Goal: Task Accomplishment & Management: Use online tool/utility

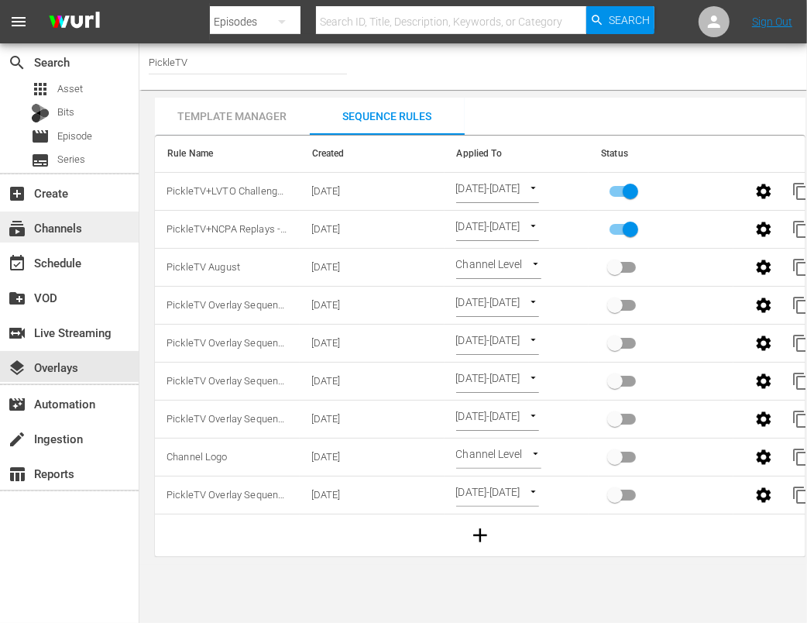
click at [84, 236] on div "subscriptions Channels" at bounding box center [69, 227] width 139 height 31
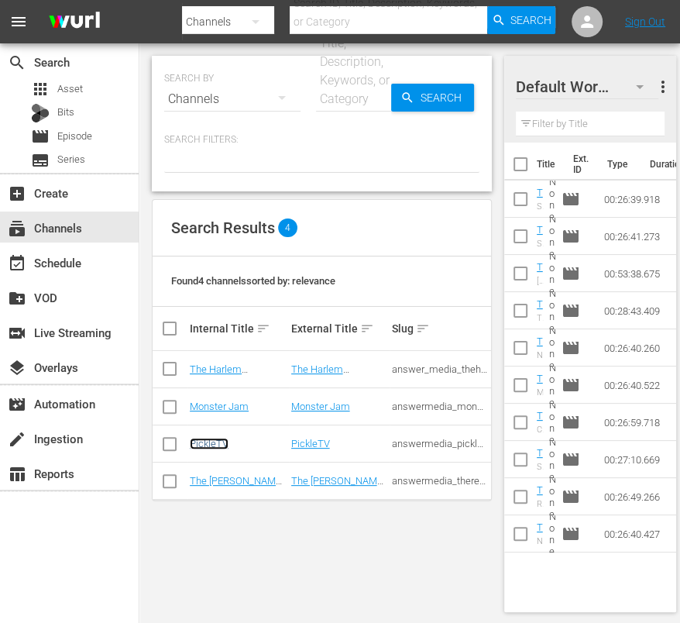
click at [206, 447] on link "PickleTV" at bounding box center [209, 444] width 39 height 12
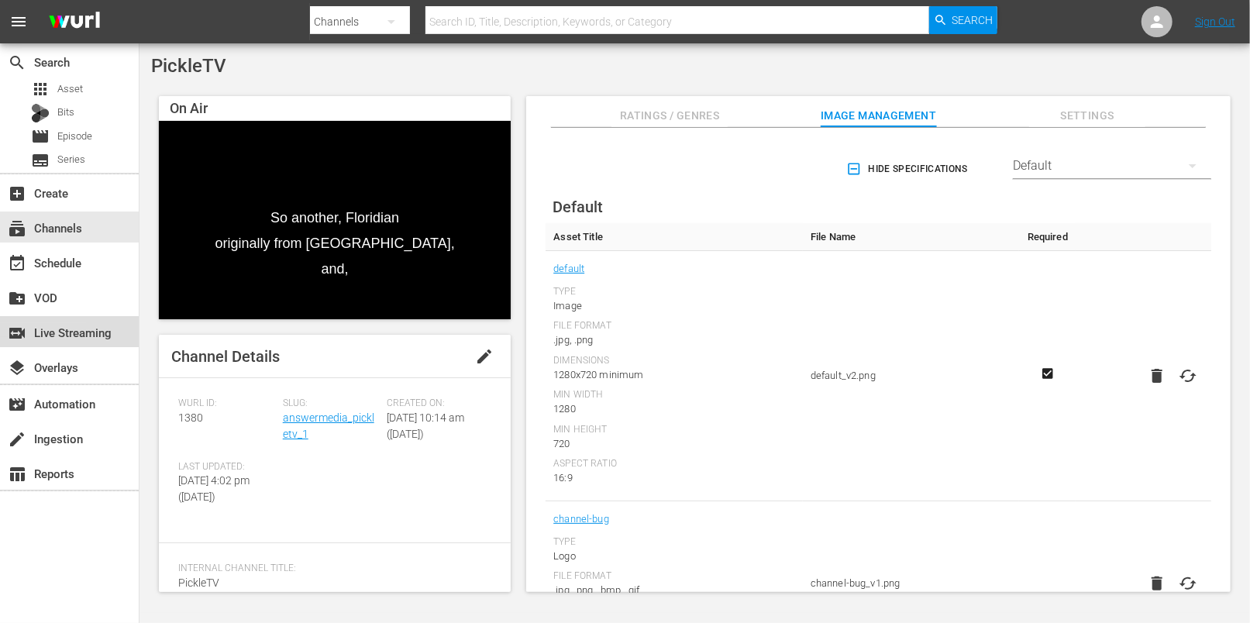
click at [87, 325] on div "switch_video Live Streaming" at bounding box center [43, 330] width 87 height 14
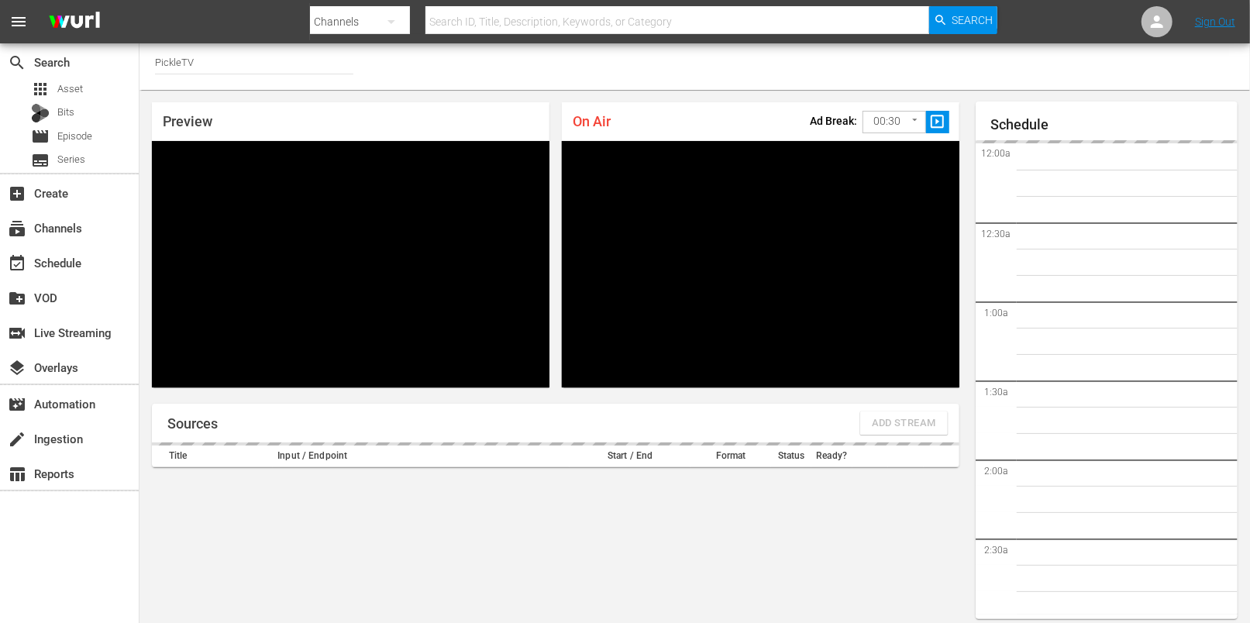
scroll to position [67, 0]
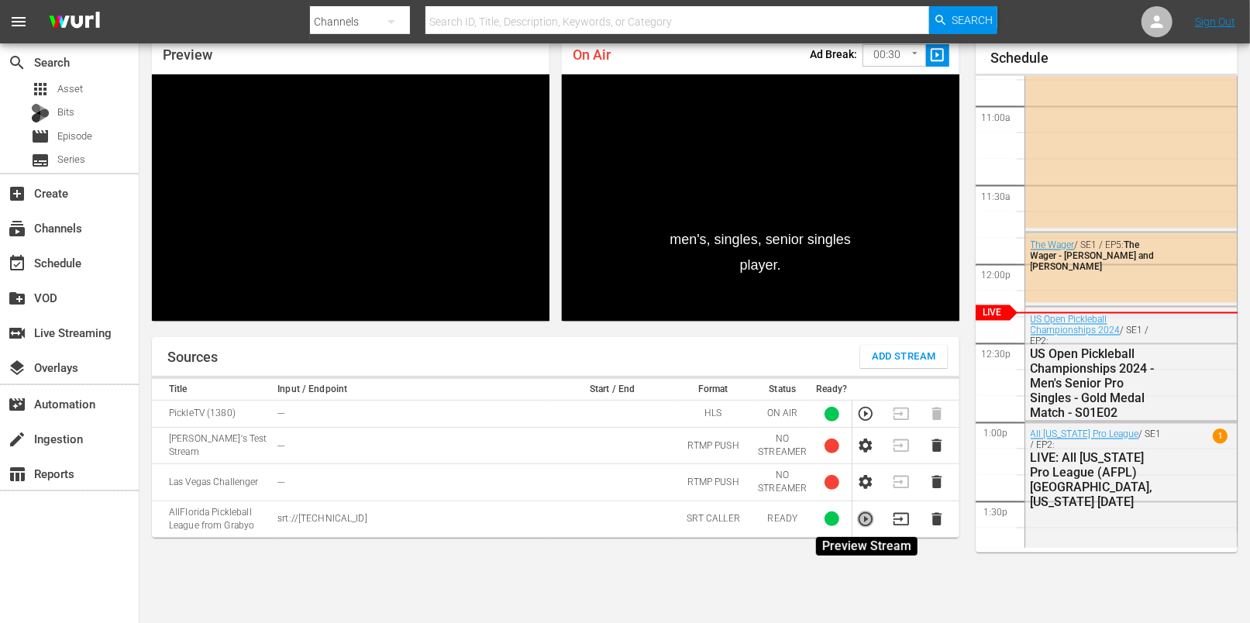
click at [865, 521] on icon "button" at bounding box center [865, 519] width 17 height 17
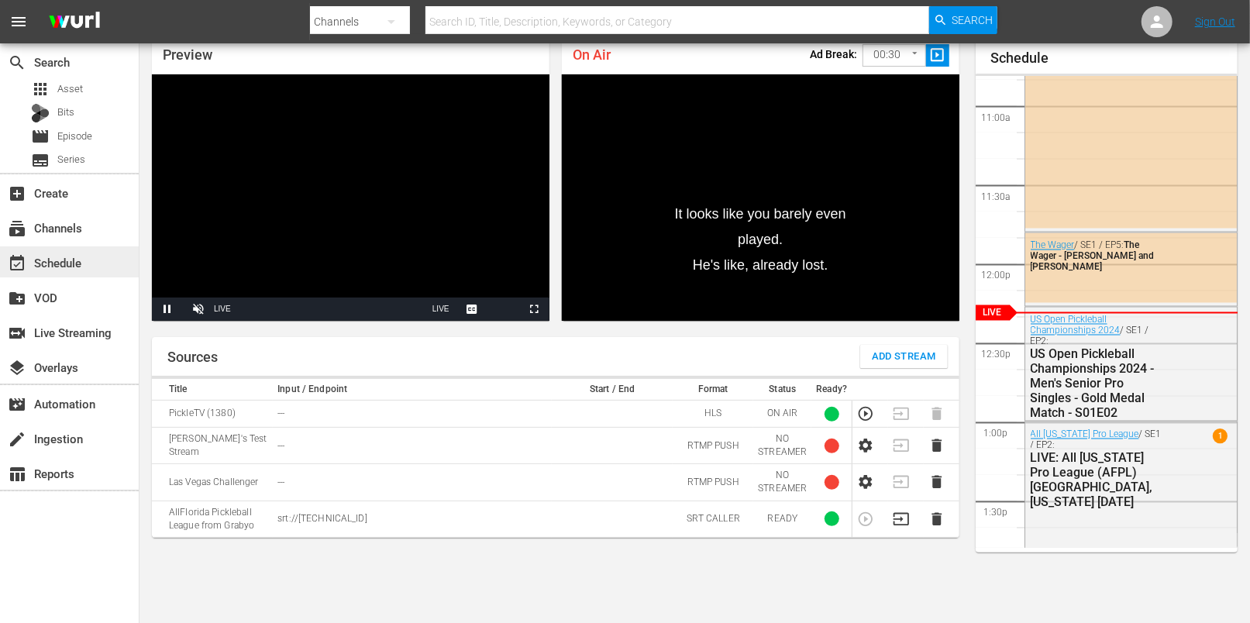
click at [57, 256] on div "event_available Schedule" at bounding box center [43, 260] width 87 height 14
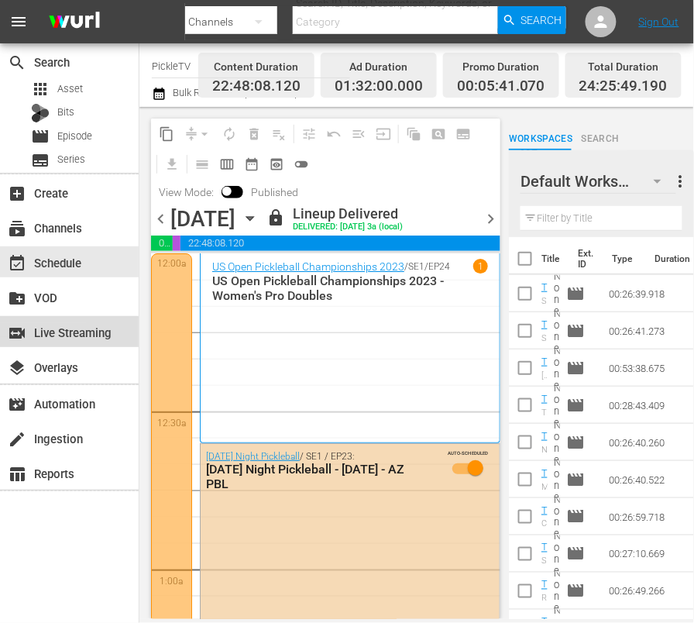
click at [45, 337] on div "switch_video Live Streaming" at bounding box center [43, 330] width 87 height 14
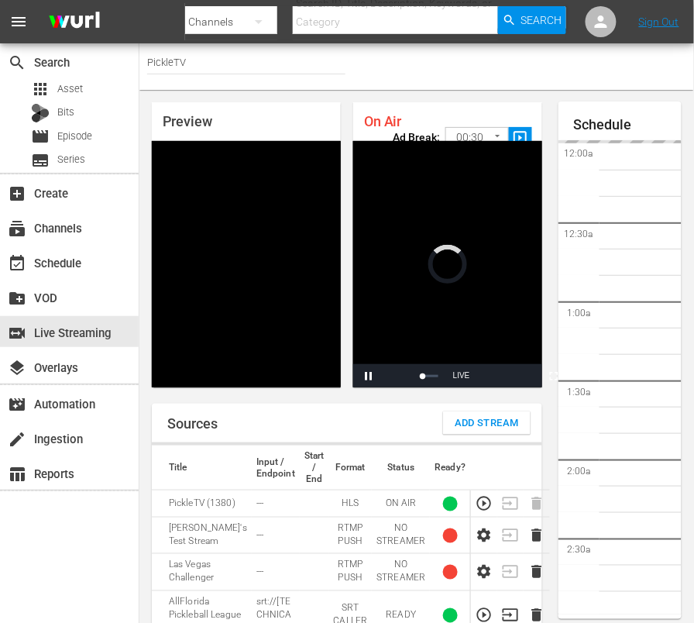
scroll to position [67, 0]
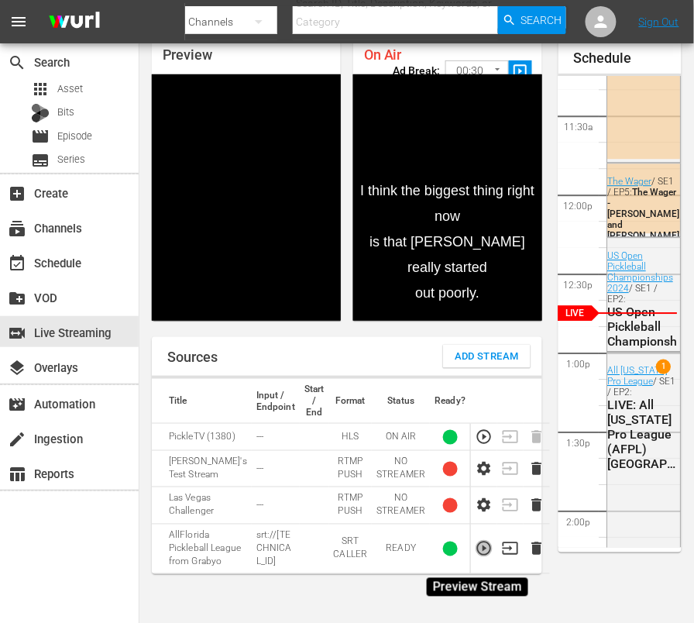
click at [477, 557] on icon "button" at bounding box center [484, 548] width 17 height 17
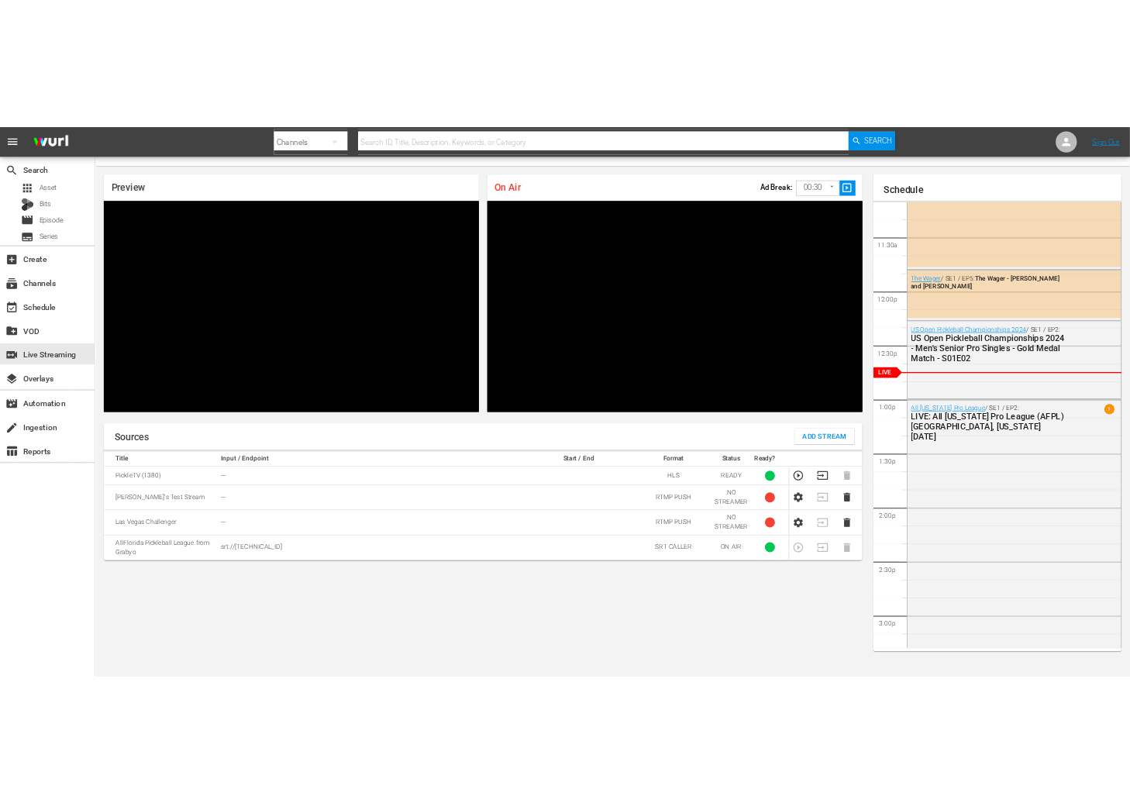
scroll to position [9, 0]
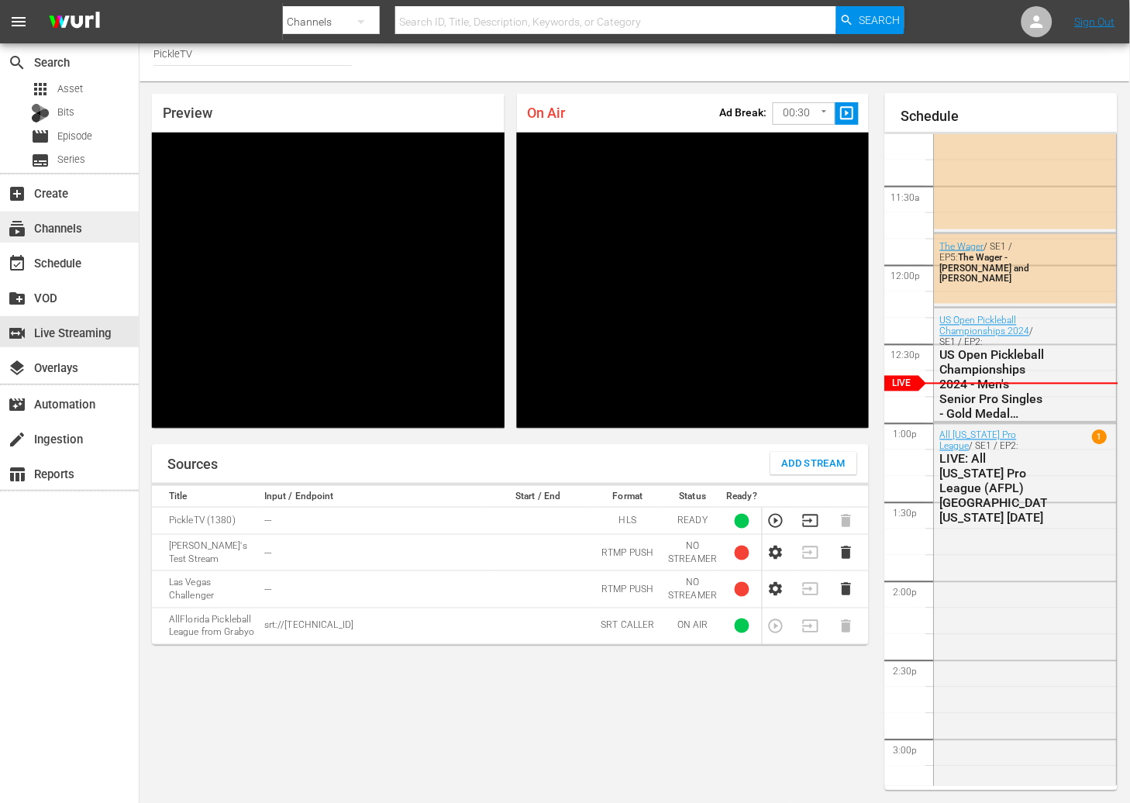
click at [67, 227] on div "subscriptions Channels" at bounding box center [43, 226] width 87 height 14
